Goal: Information Seeking & Learning: Learn about a topic

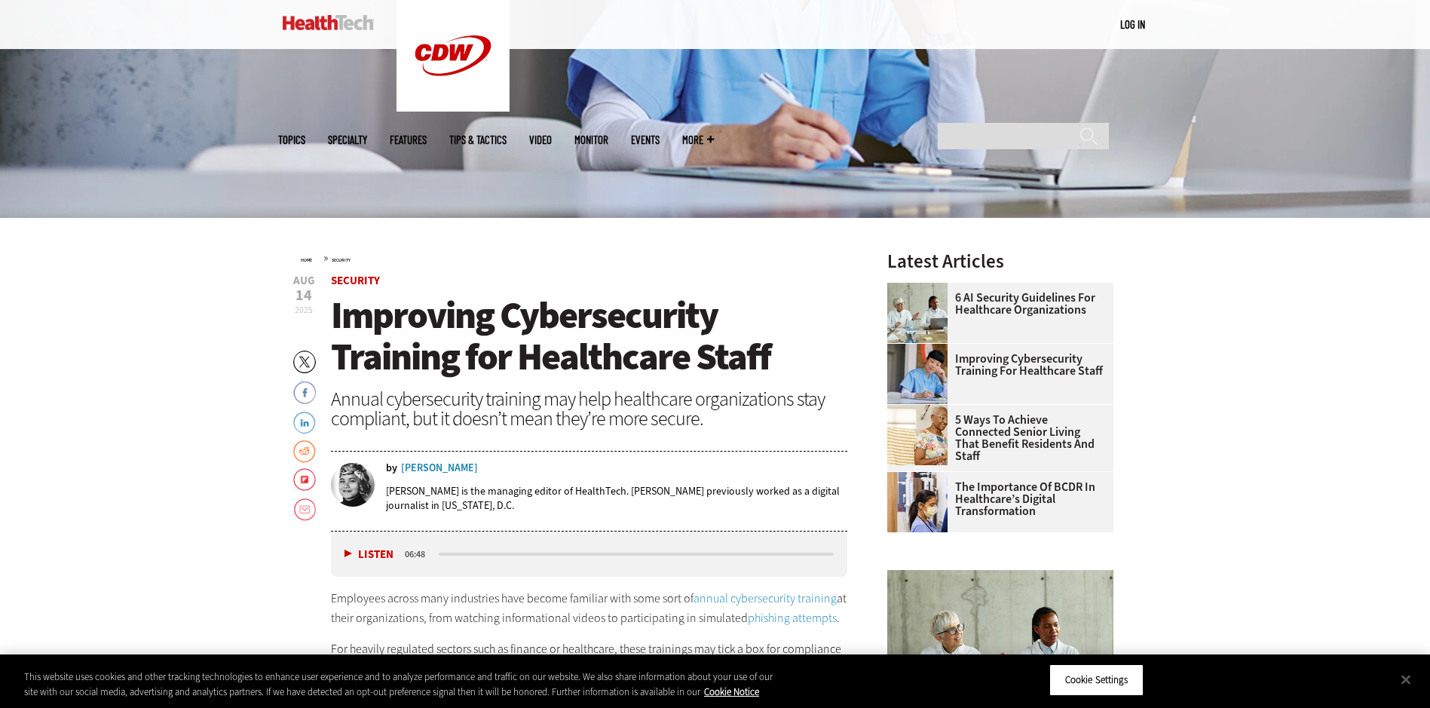
scroll to position [452, 0]
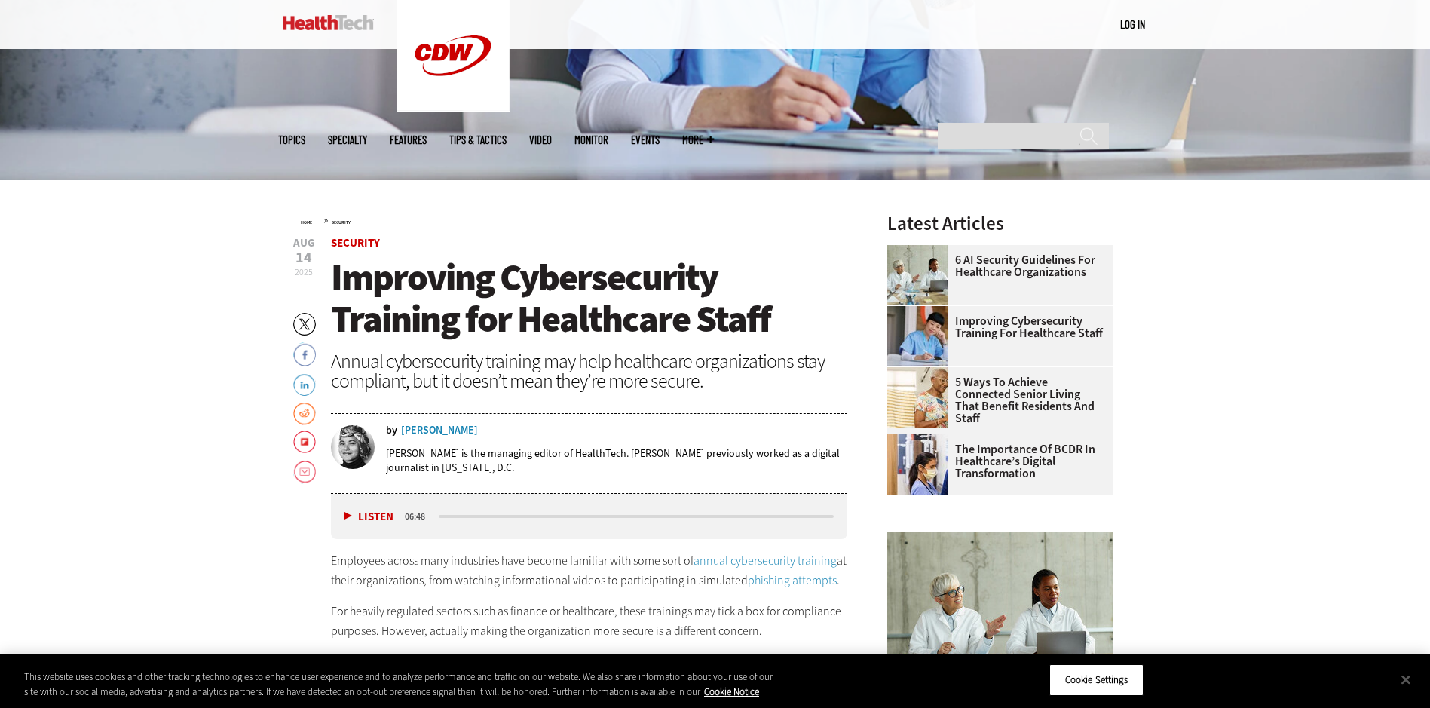
click at [532, 298] on span "Improving Cybersecurity Training for Healthcare Staff" at bounding box center [551, 298] width 440 height 91
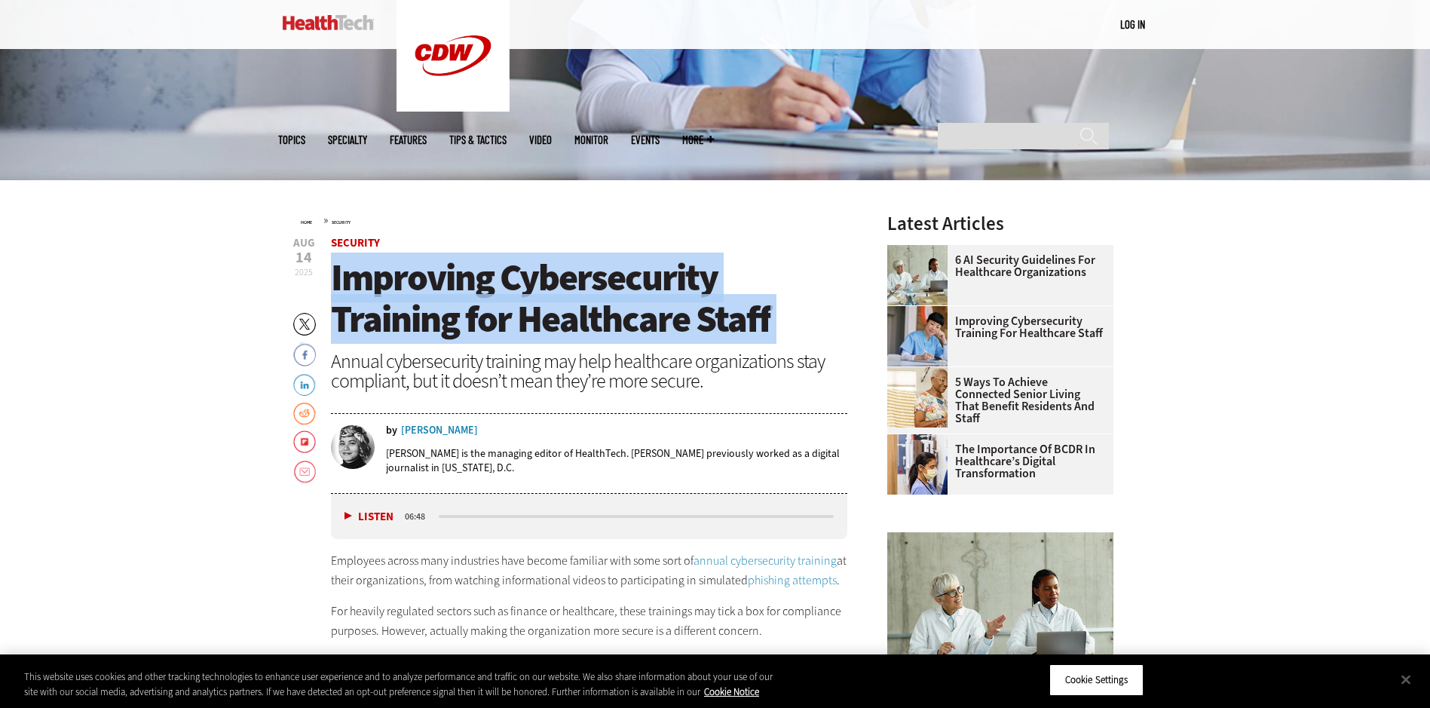
click at [532, 298] on span "Improving Cybersecurity Training for Healthcare Staff" at bounding box center [551, 298] width 440 height 91
copy header "Improving Cybersecurity Training for Healthcare Staff"
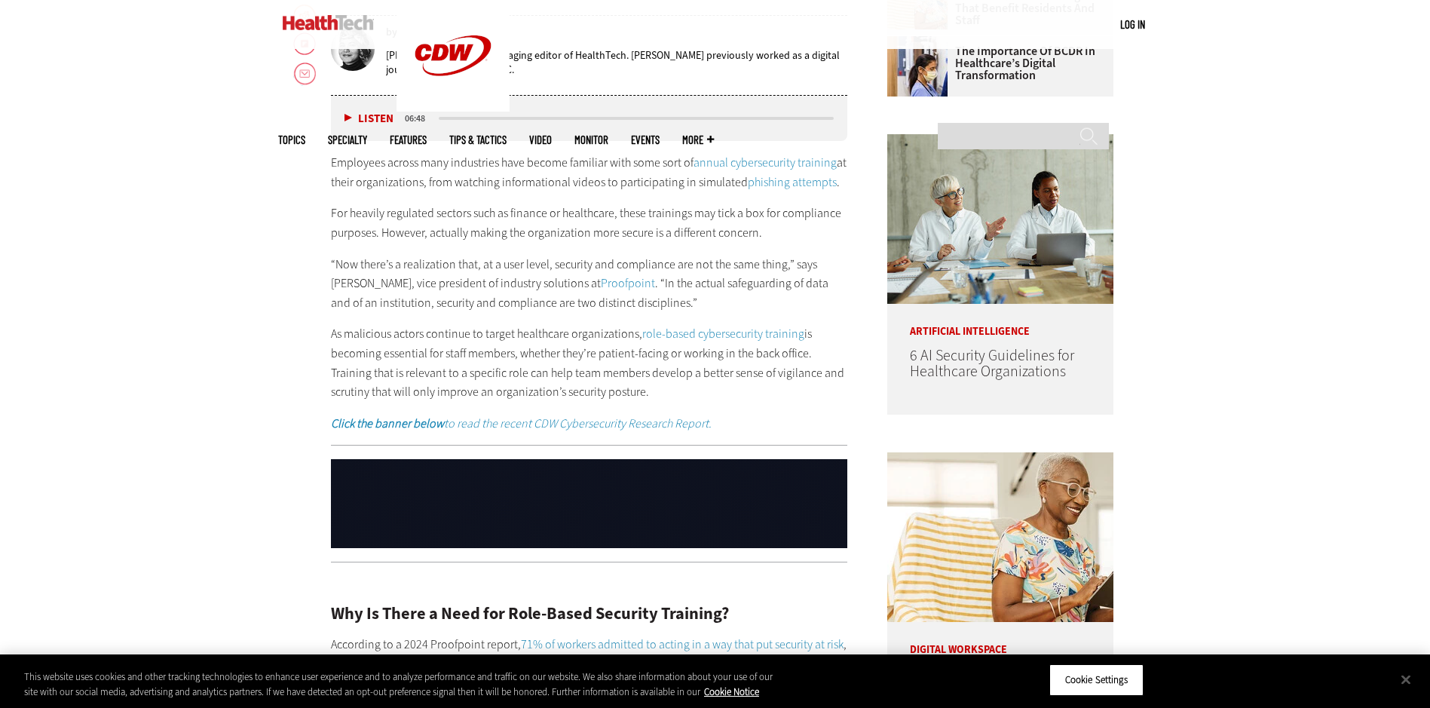
scroll to position [905, 0]
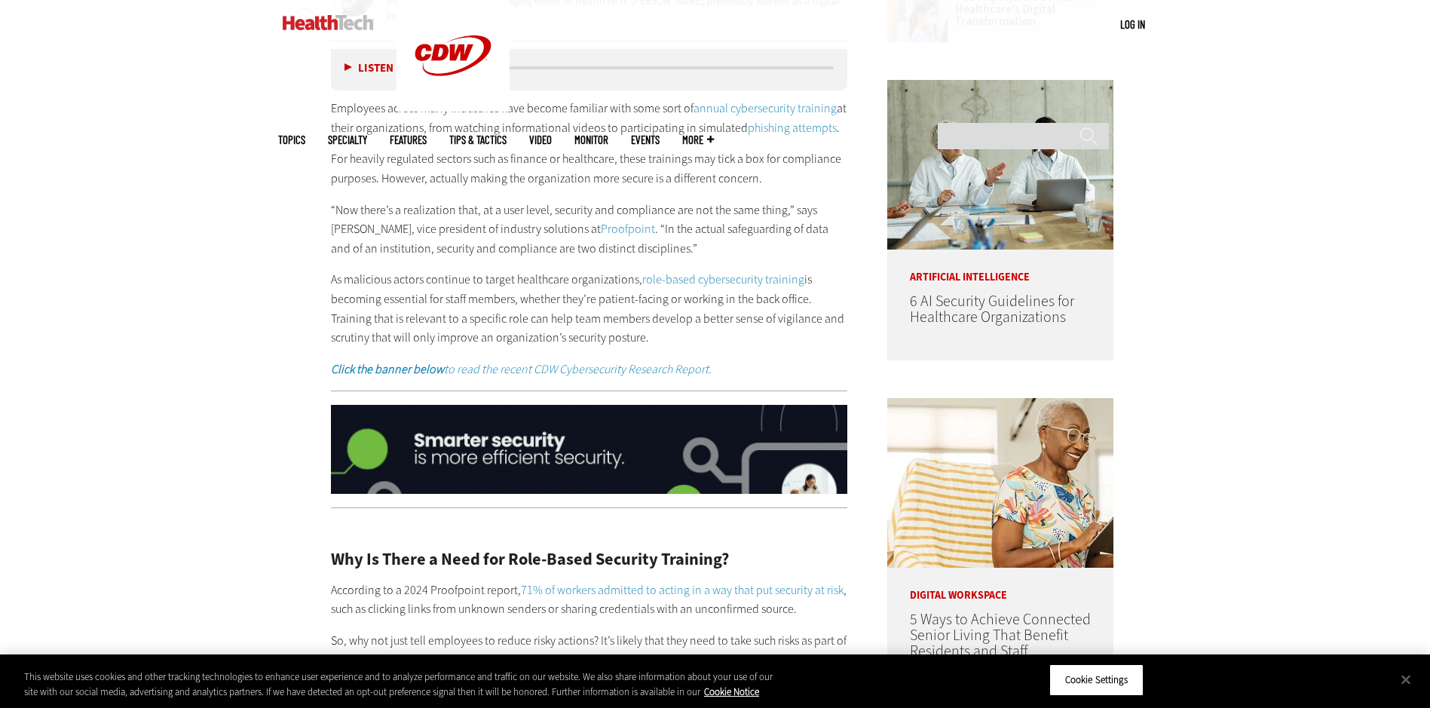
click at [397, 295] on p "As malicious actors continue to target healthcare organizations, role-based cyb…" at bounding box center [589, 308] width 517 height 77
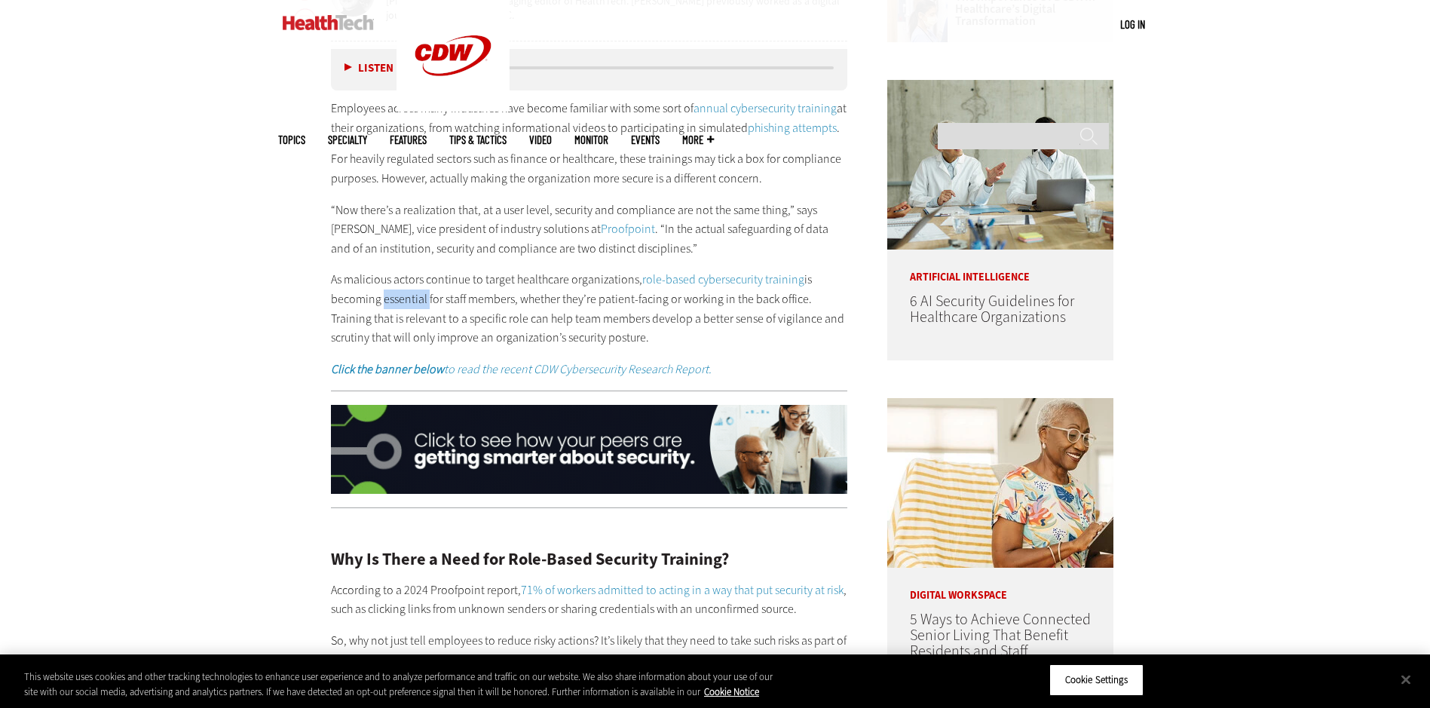
click at [397, 295] on p "As malicious actors continue to target healthcare organizations, role-based cyb…" at bounding box center [589, 308] width 517 height 77
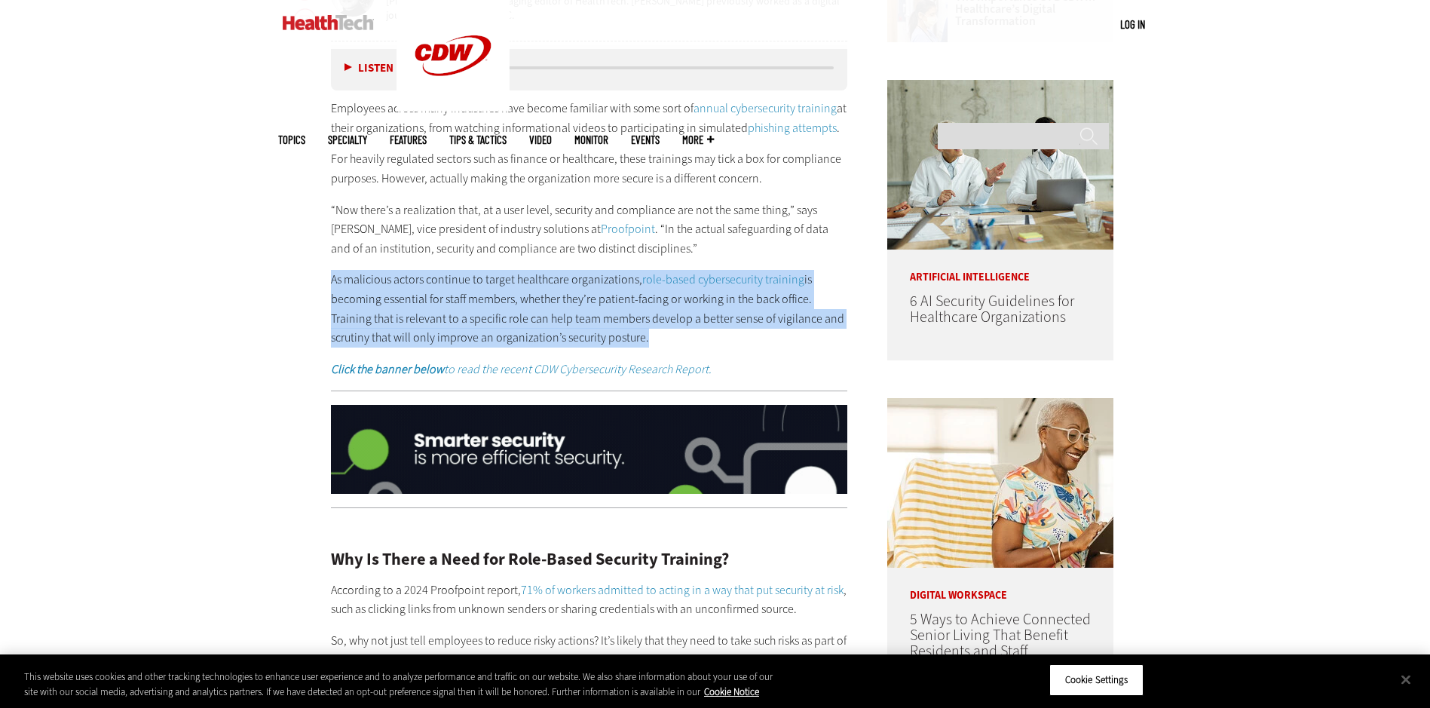
click at [397, 295] on p "As malicious actors continue to target healthcare organizations, role-based cyb…" at bounding box center [589, 308] width 517 height 77
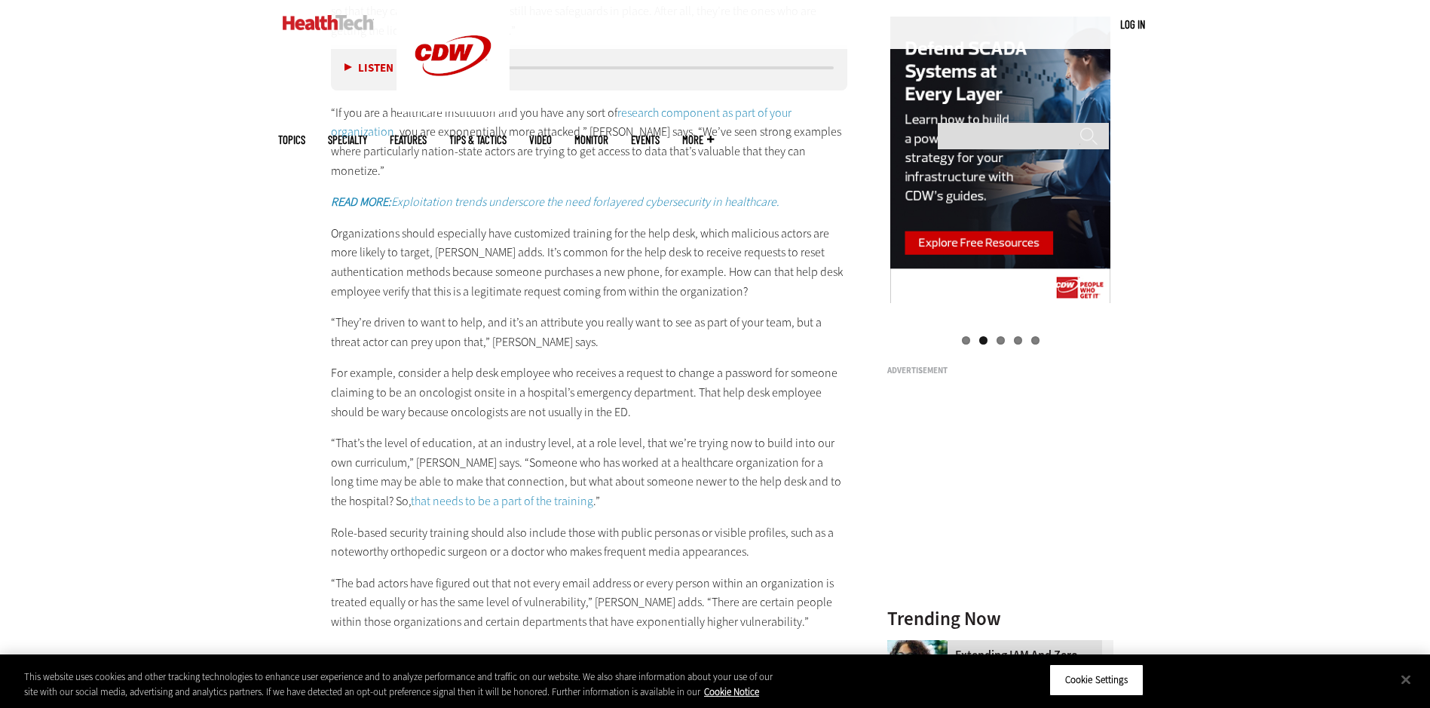
scroll to position [1659, 0]
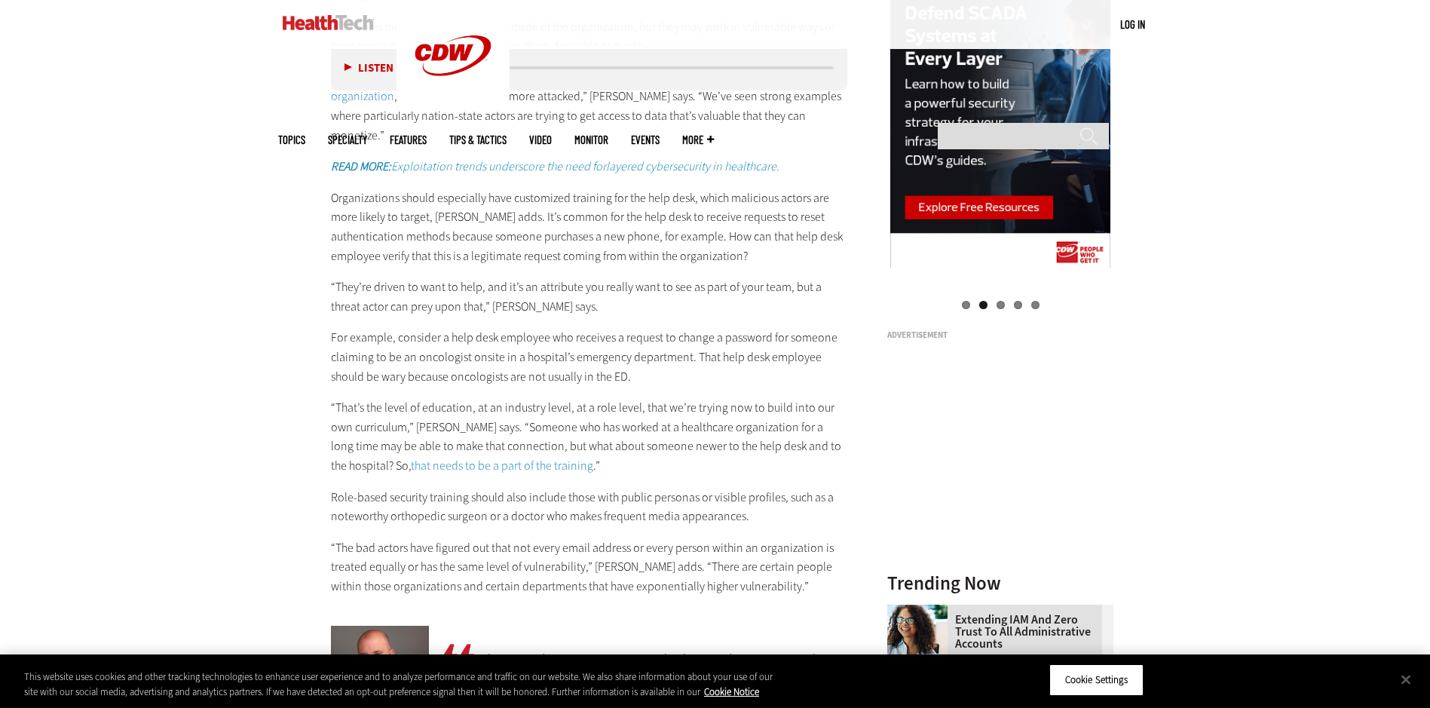
click at [509, 213] on p "Organizations should especially have customized training for the help desk, whi…" at bounding box center [589, 226] width 517 height 77
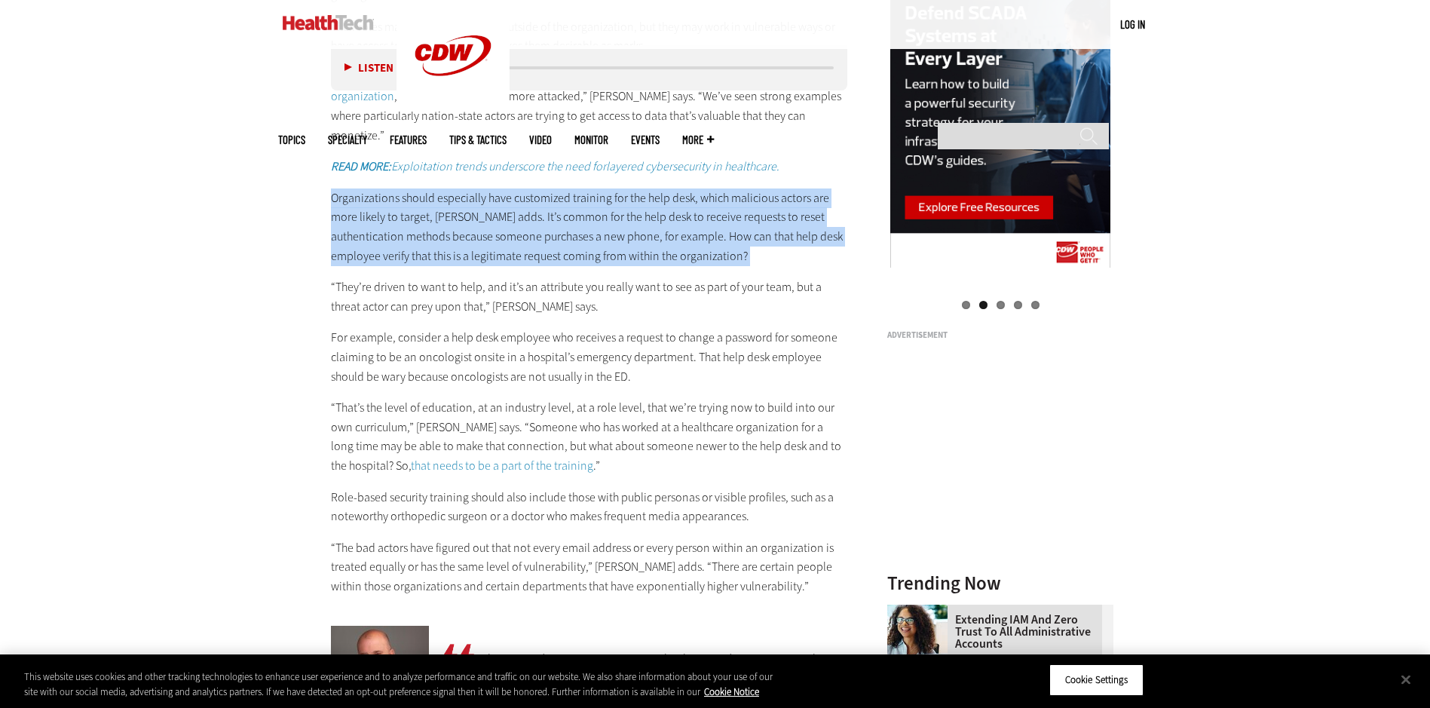
click at [509, 213] on p "Organizations should especially have customized training for the help desk, whi…" at bounding box center [589, 226] width 517 height 77
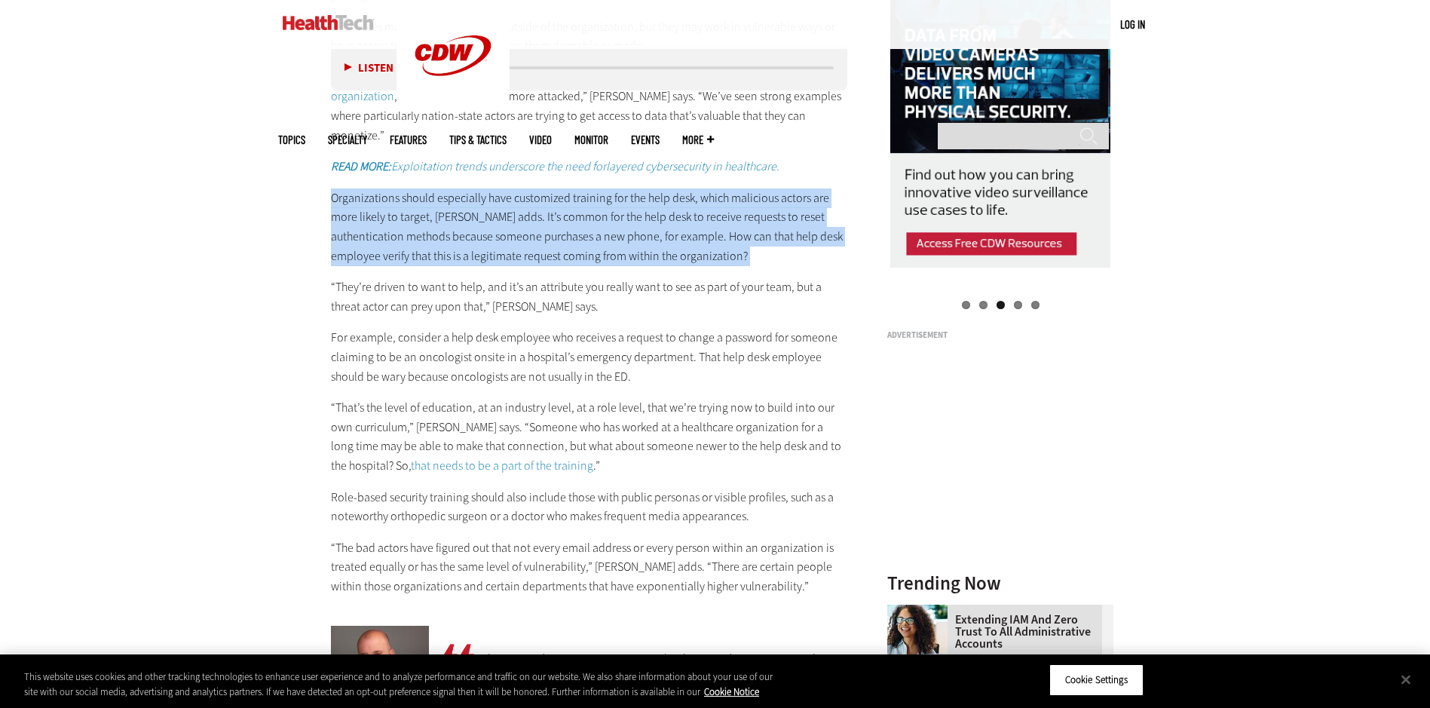
copy div "Organizations should especially have customized training for the help desk, whi…"
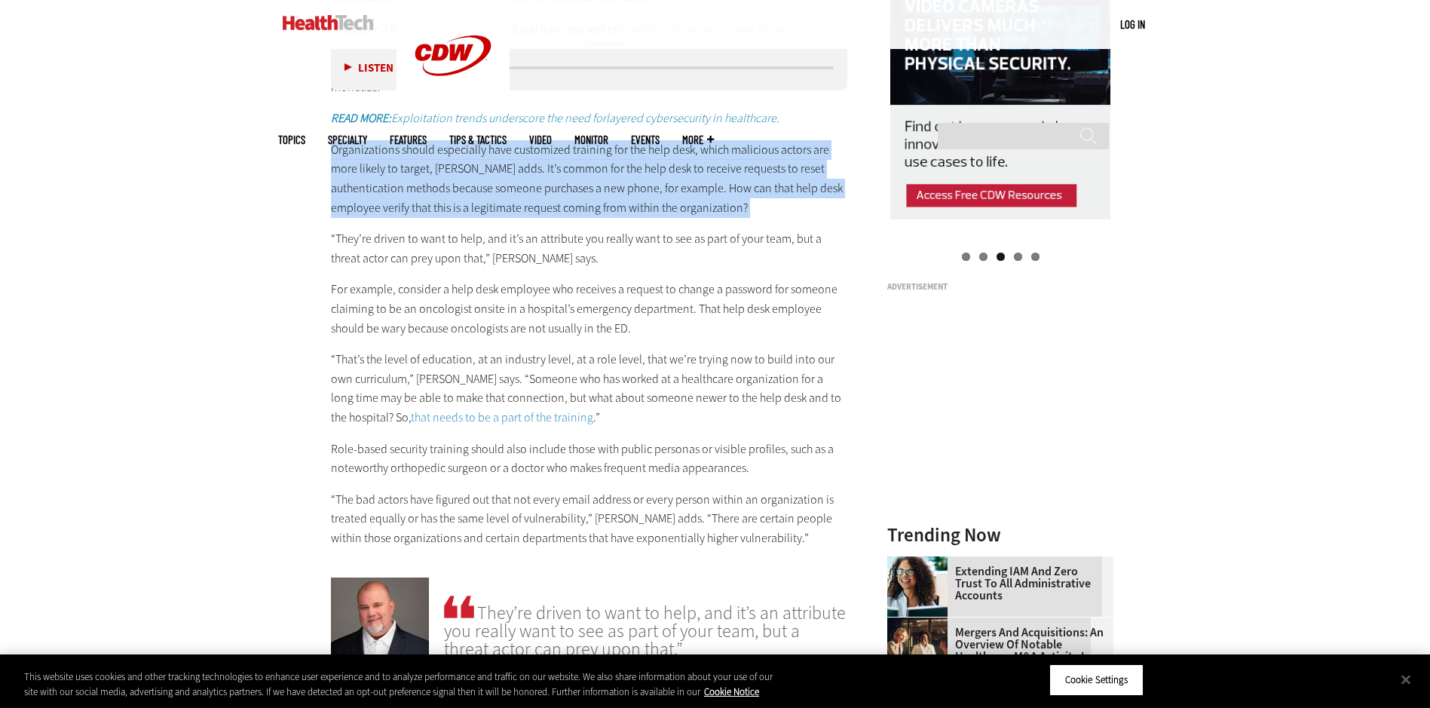
scroll to position [1734, 0]
